Goal: Task Accomplishment & Management: Manage account settings

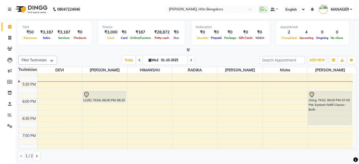
scroll to position [589, 0]
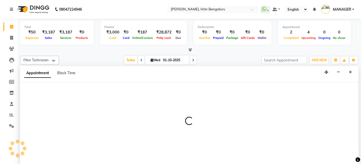
scroll to position [0, 0]
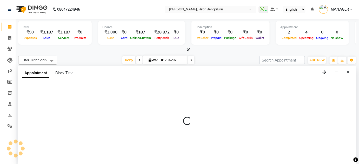
select select "87457"
select select "tentative"
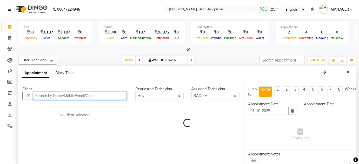
select select "1080"
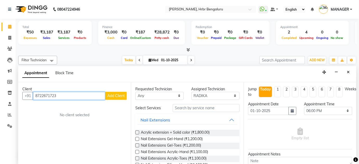
type input "8722671723"
click at [116, 94] on span "Add Client" at bounding box center [115, 96] width 17 height 5
select select "21"
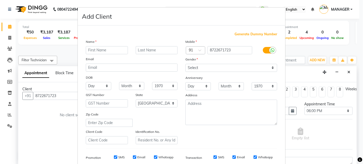
click at [108, 53] on input "text" at bounding box center [107, 50] width 42 height 8
type input "nanu"
click at [210, 67] on select "Select [DEMOGRAPHIC_DATA] [DEMOGRAPHIC_DATA] Other Prefer Not To Say" at bounding box center [231, 68] width 92 height 8
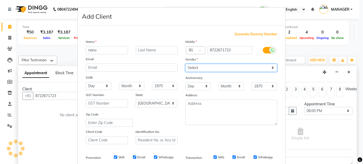
select select "[DEMOGRAPHIC_DATA]"
click at [185, 64] on select "Select [DEMOGRAPHIC_DATA] [DEMOGRAPHIC_DATA] Other Prefer Not To Say" at bounding box center [231, 68] width 92 height 8
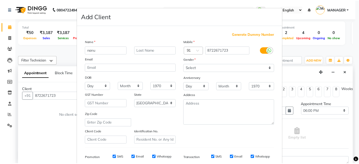
scroll to position [75, 0]
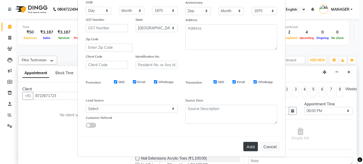
click at [252, 148] on button "Add" at bounding box center [250, 146] width 15 height 9
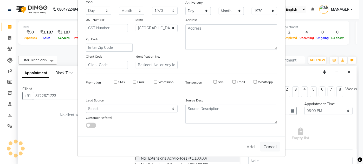
type input "87******23"
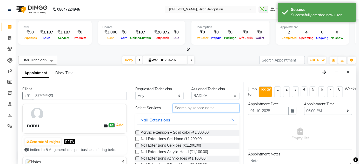
click at [181, 107] on input "text" at bounding box center [206, 108] width 67 height 8
type input "ex"
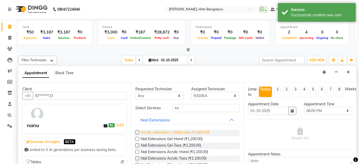
click at [167, 132] on span "Acrylic extension + Solid color (₹1,800.00)" at bounding box center [175, 133] width 69 height 7
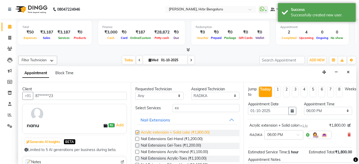
checkbox input "false"
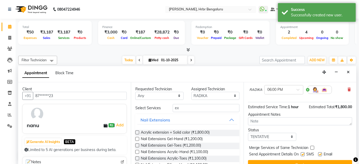
scroll to position [54, 0]
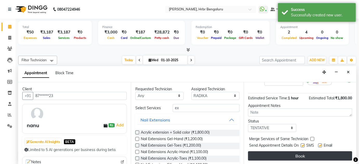
click at [310, 154] on button "Book" at bounding box center [300, 156] width 104 height 9
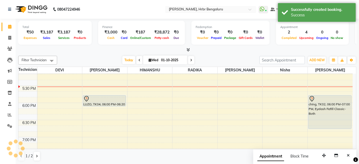
scroll to position [0, 0]
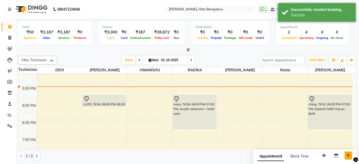
click at [348, 154] on icon "Close" at bounding box center [348, 156] width 3 height 4
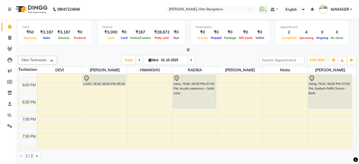
scroll to position [617, 0]
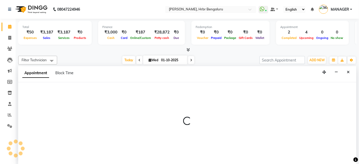
scroll to position [0, 0]
select select "77431"
select select "1140"
select select "tentative"
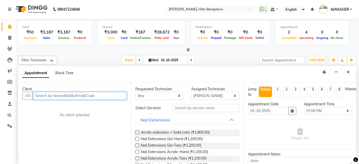
click at [50, 95] on input "text" at bounding box center [80, 96] width 94 height 8
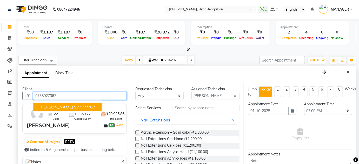
click at [55, 105] on button "[PERSON_NAME] 97******67" at bounding box center [67, 107] width 68 height 8
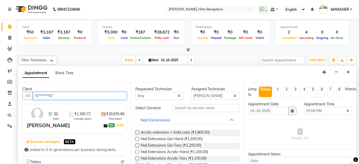
type input "97******67"
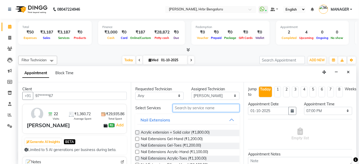
click at [193, 105] on input "text" at bounding box center [206, 108] width 67 height 8
type input "ex"
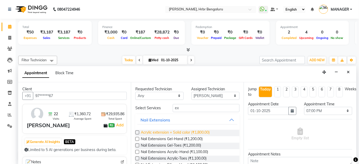
click at [173, 131] on span "Acrylic extension + Solid color (₹1,800.00)" at bounding box center [175, 133] width 69 height 7
checkbox input "false"
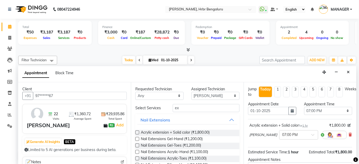
scroll to position [54, 0]
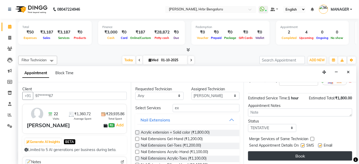
click at [335, 155] on button "Book" at bounding box center [300, 156] width 104 height 9
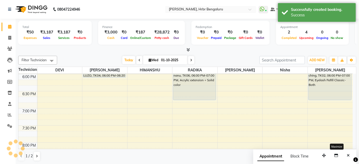
scroll to position [0, 0]
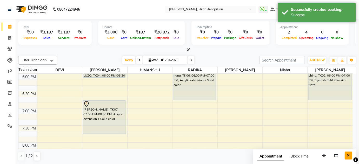
click at [348, 154] on icon "Close" at bounding box center [348, 156] width 3 height 4
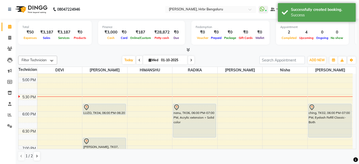
scroll to position [584, 0]
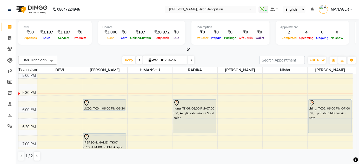
click at [192, 59] on icon at bounding box center [191, 60] width 2 height 3
type input "02-10-2025"
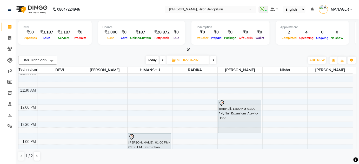
scroll to position [389, 0]
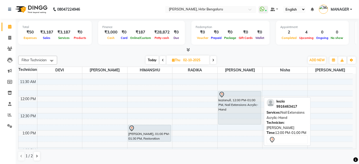
click at [224, 106] on div "kezianull, 12:00 PM-01:00 PM, Nail Extensions Acrylic-Hand" at bounding box center [240, 108] width 43 height 33
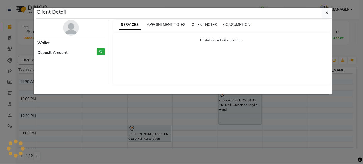
select select "7"
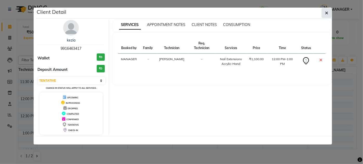
click at [327, 14] on icon "button" at bounding box center [326, 13] width 3 height 4
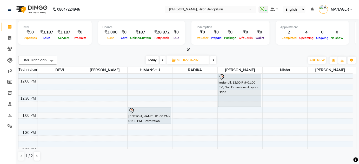
scroll to position [409, 0]
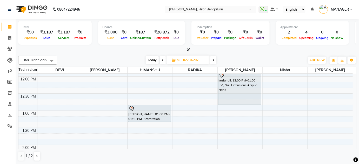
click at [154, 60] on span "Today" at bounding box center [152, 60] width 13 height 8
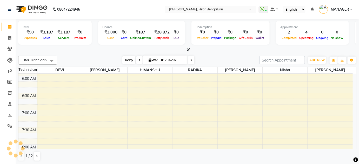
scroll to position [576, 0]
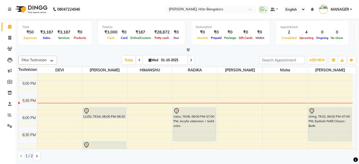
click at [190, 59] on icon at bounding box center [191, 60] width 2 height 3
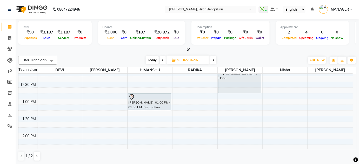
scroll to position [415, 0]
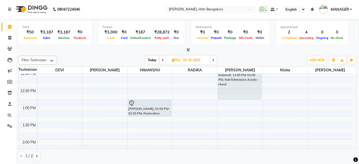
click at [150, 58] on span "Today" at bounding box center [152, 60] width 13 height 8
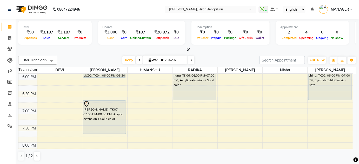
scroll to position [622, 0]
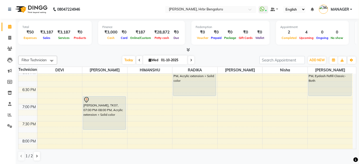
click at [191, 59] on icon at bounding box center [191, 60] width 2 height 3
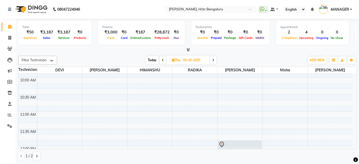
scroll to position [268, 0]
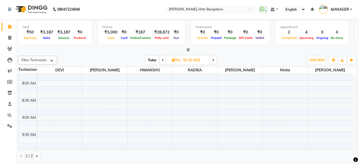
click at [152, 61] on span "Today" at bounding box center [152, 60] width 13 height 8
type input "01-10-2025"
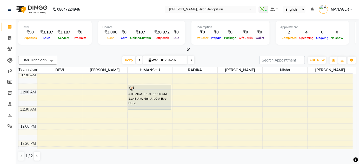
scroll to position [360, 0]
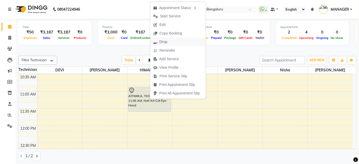
click at [172, 40] on button "Drop" at bounding box center [178, 42] width 56 height 9
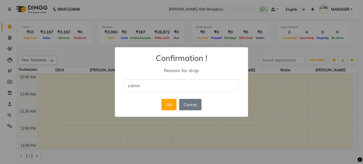
type input "CAME ALREADY"
click at [167, 103] on button "OK" at bounding box center [169, 104] width 15 height 11
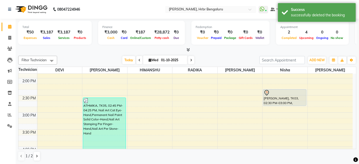
scroll to position [474, 0]
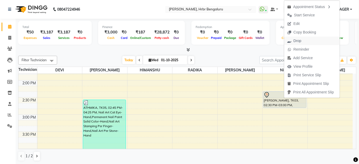
click at [298, 41] on span "Drop" at bounding box center [298, 40] width 8 height 5
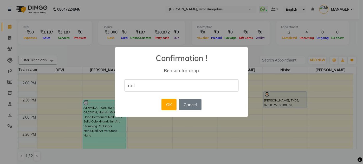
type input "NOT RESPONDING TO CALL"
click at [169, 105] on button "OK" at bounding box center [169, 104] width 15 height 11
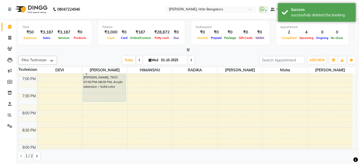
scroll to position [656, 0]
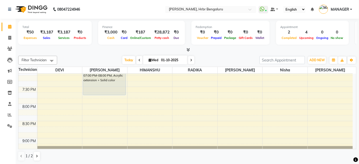
click at [188, 62] on span at bounding box center [191, 60] width 6 height 8
type input "02-10-2025"
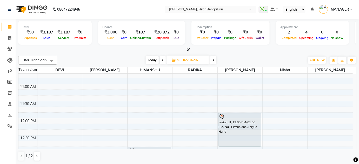
scroll to position [365, 0]
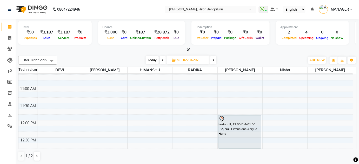
click at [130, 100] on div "12:00 AM 12:30 AM 1:00 AM 1:30 AM 2:00 AM 2:30 AM 3:00 AM 3:30 AM 4:00 AM 4:30 …" at bounding box center [185, 86] width 335 height 755
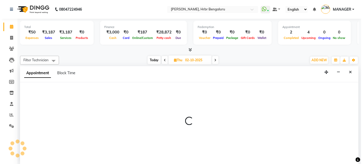
scroll to position [0, 0]
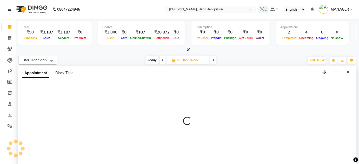
select select "82748"
select select "tentative"
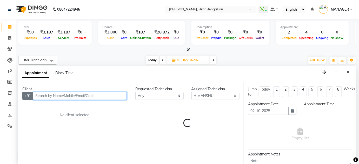
select select "690"
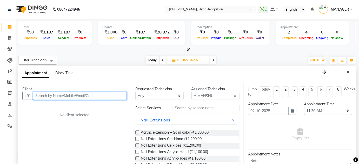
click at [47, 95] on input "text" at bounding box center [80, 96] width 94 height 8
type input "8904106739"
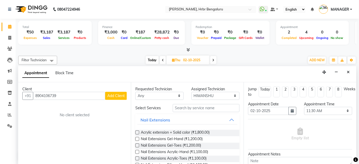
click at [121, 92] on button "Add Client" at bounding box center [116, 96] width 22 height 8
select select "21"
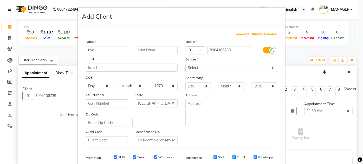
type input "riya"
click at [231, 65] on select "Select [DEMOGRAPHIC_DATA] [DEMOGRAPHIC_DATA] Other Prefer Not To Say" at bounding box center [231, 68] width 92 height 8
select select "[DEMOGRAPHIC_DATA]"
click at [185, 64] on select "Select [DEMOGRAPHIC_DATA] [DEMOGRAPHIC_DATA] Other Prefer Not To Say" at bounding box center [231, 68] width 92 height 8
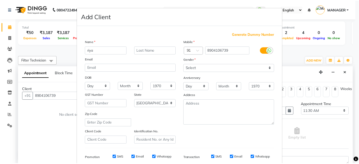
scroll to position [75, 0]
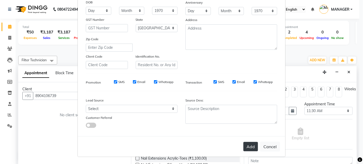
click at [248, 151] on button "Add" at bounding box center [250, 146] width 15 height 9
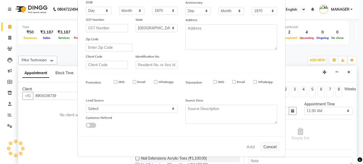
type input "89******39"
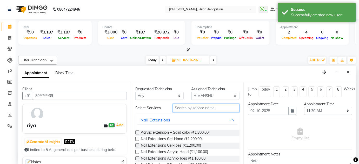
click at [177, 108] on input "text" at bounding box center [206, 108] width 67 height 8
type input "ex"
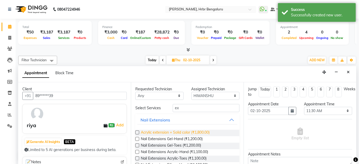
click at [164, 134] on span "Acrylic extension + Solid color (₹1,800.00)" at bounding box center [175, 133] width 69 height 7
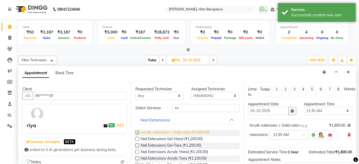
checkbox input "false"
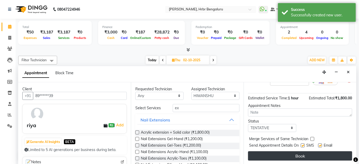
click at [312, 154] on button "Book" at bounding box center [300, 156] width 104 height 9
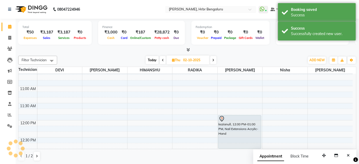
scroll to position [0, 0]
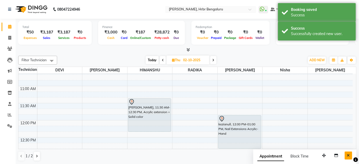
click at [348, 156] on icon "Close" at bounding box center [348, 156] width 3 height 4
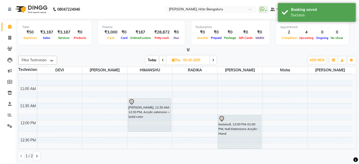
click at [148, 58] on span "Today" at bounding box center [152, 60] width 13 height 8
type input "01-10-2025"
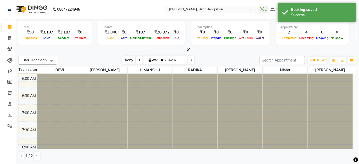
scroll to position [611, 0]
